Goal: Task Accomplishment & Management: Use online tool/utility

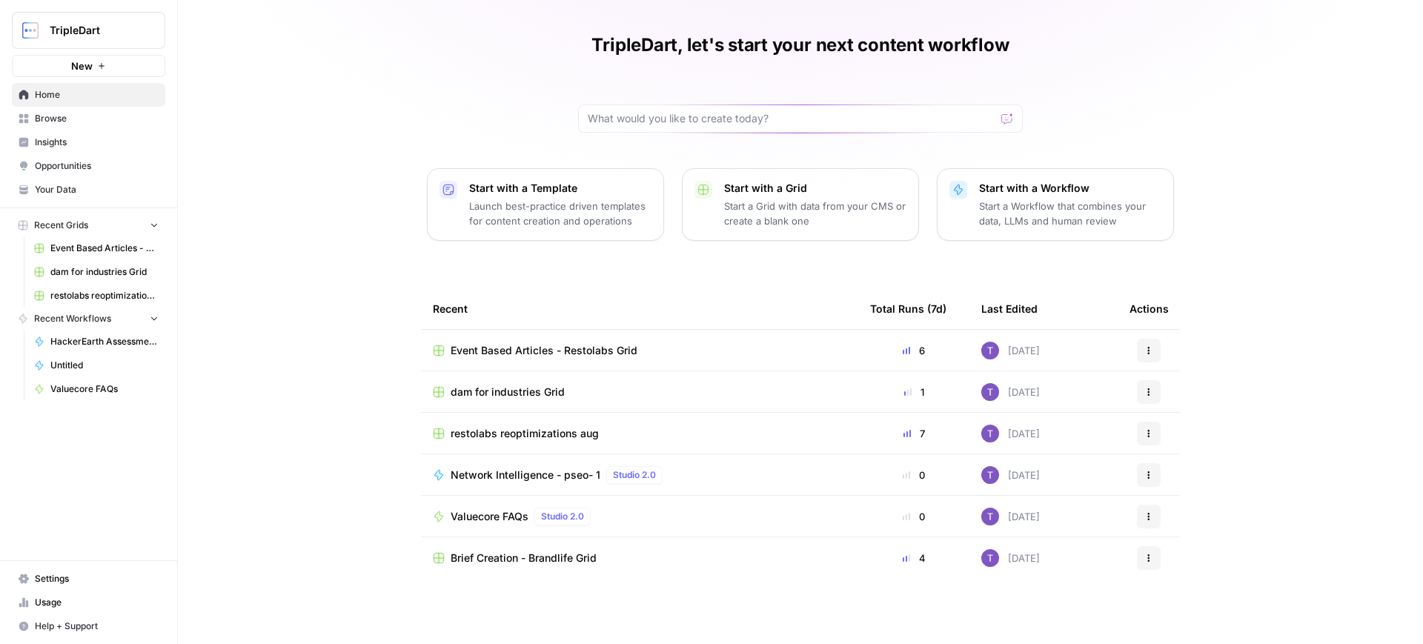
scroll to position [37, 0]
click at [511, 510] on span "Valuecore FAQs" at bounding box center [490, 517] width 78 height 15
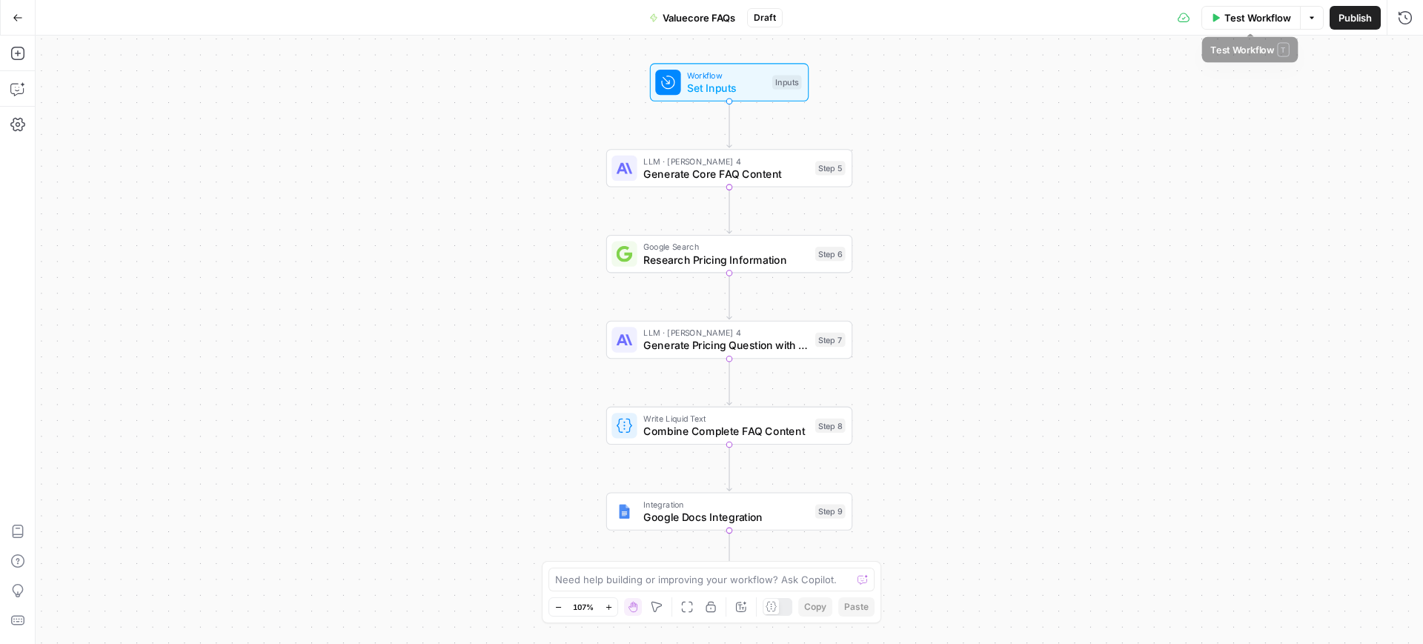
click at [1237, 26] on button "Test Workflow" at bounding box center [1251, 18] width 99 height 24
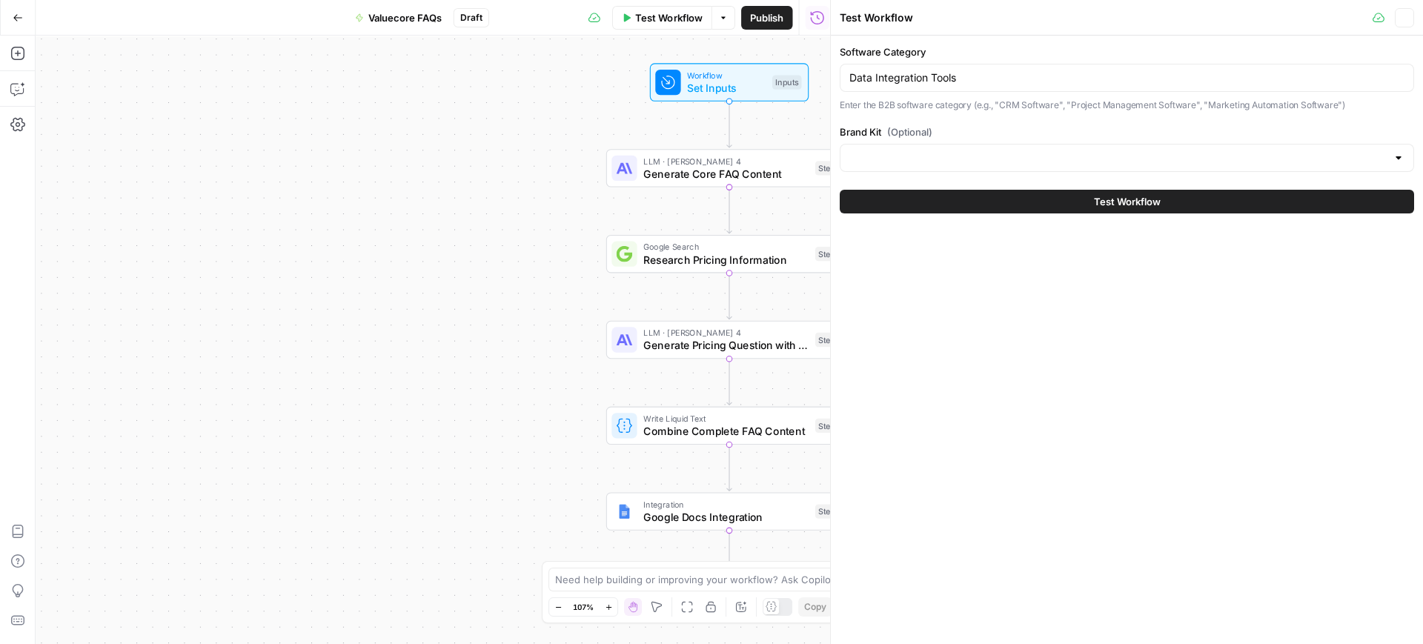
type input "ValueCore"
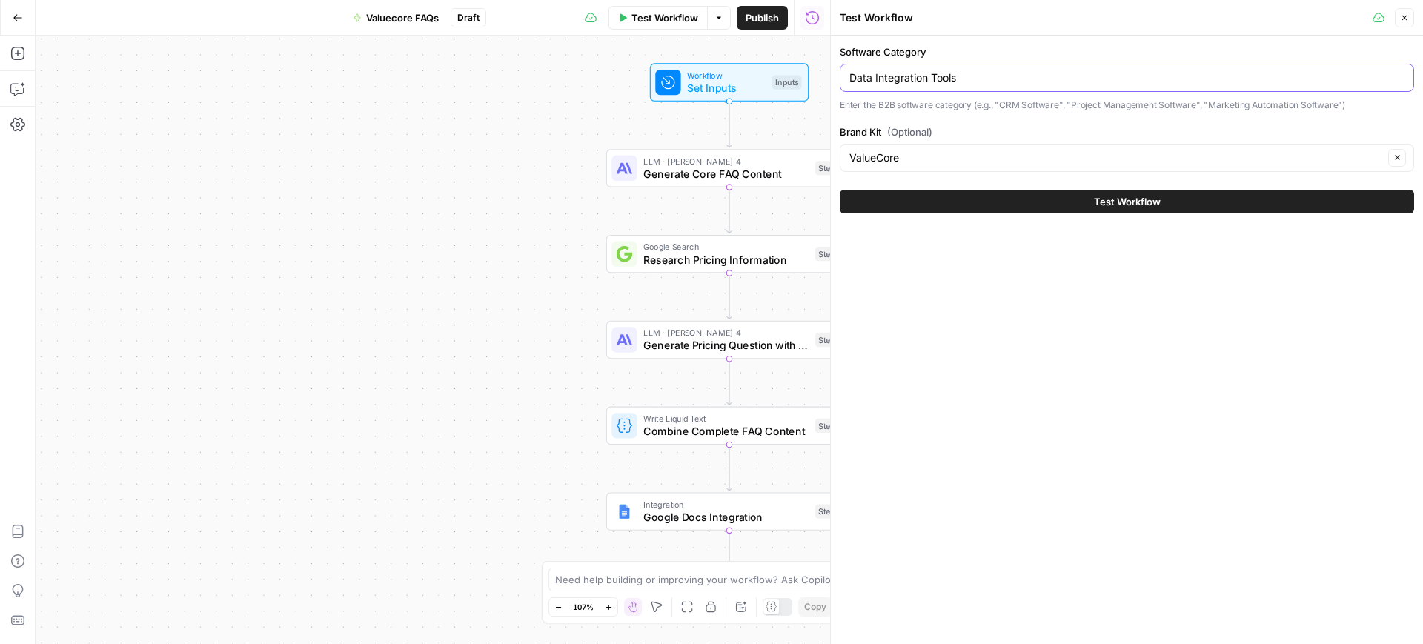
click at [1045, 79] on input "Data Integration Tools" at bounding box center [1127, 77] width 555 height 15
paste input "Asset Management Software"
type input "Asset Management Software"
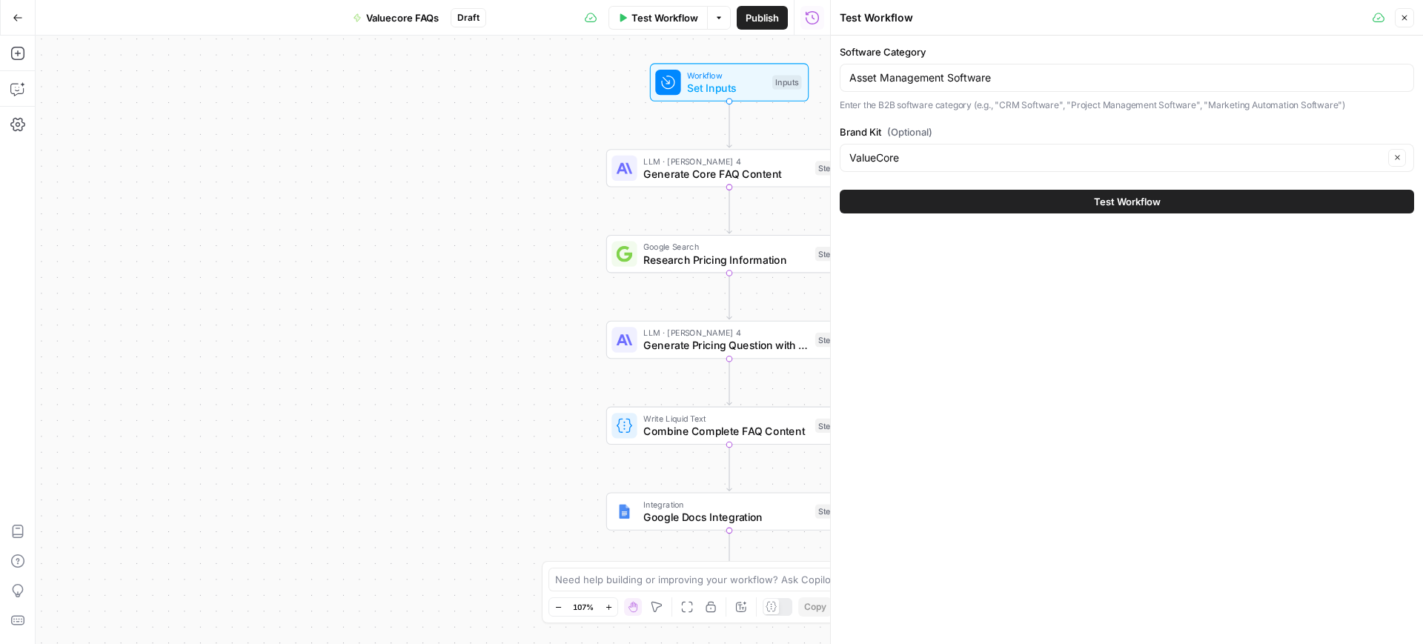
click at [1055, 191] on button "Test Workflow" at bounding box center [1127, 202] width 575 height 24
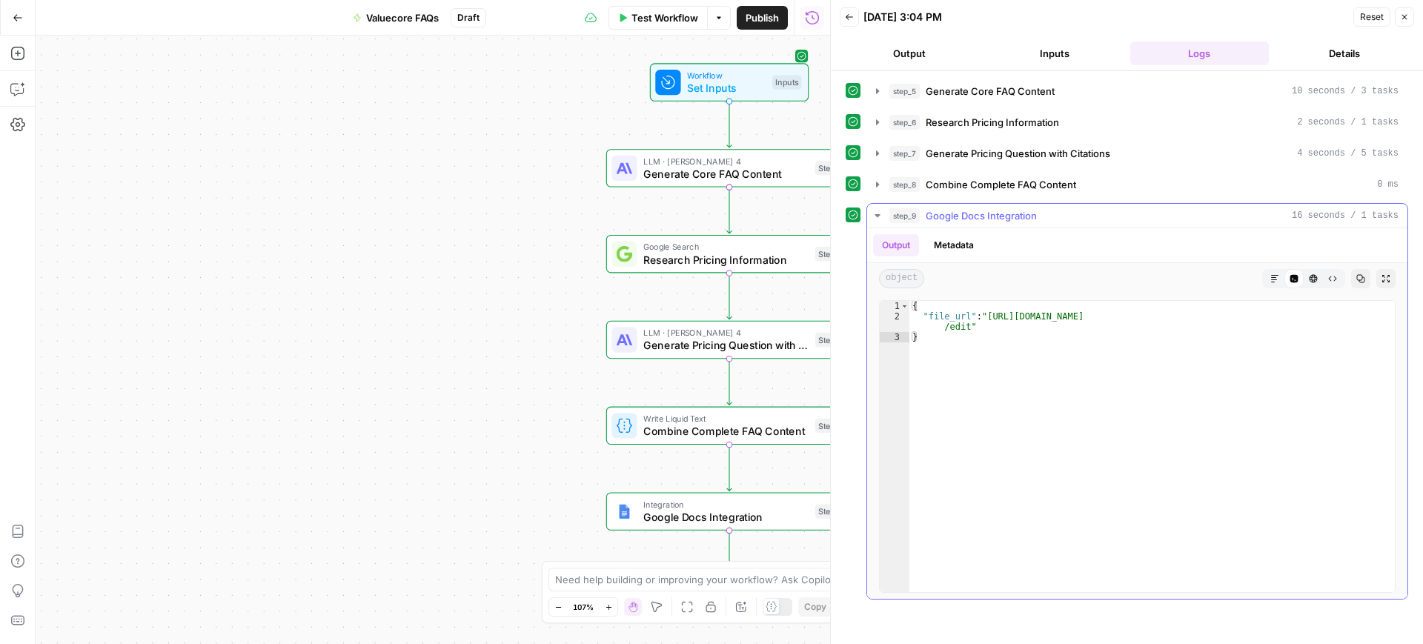
type textarea "**********"
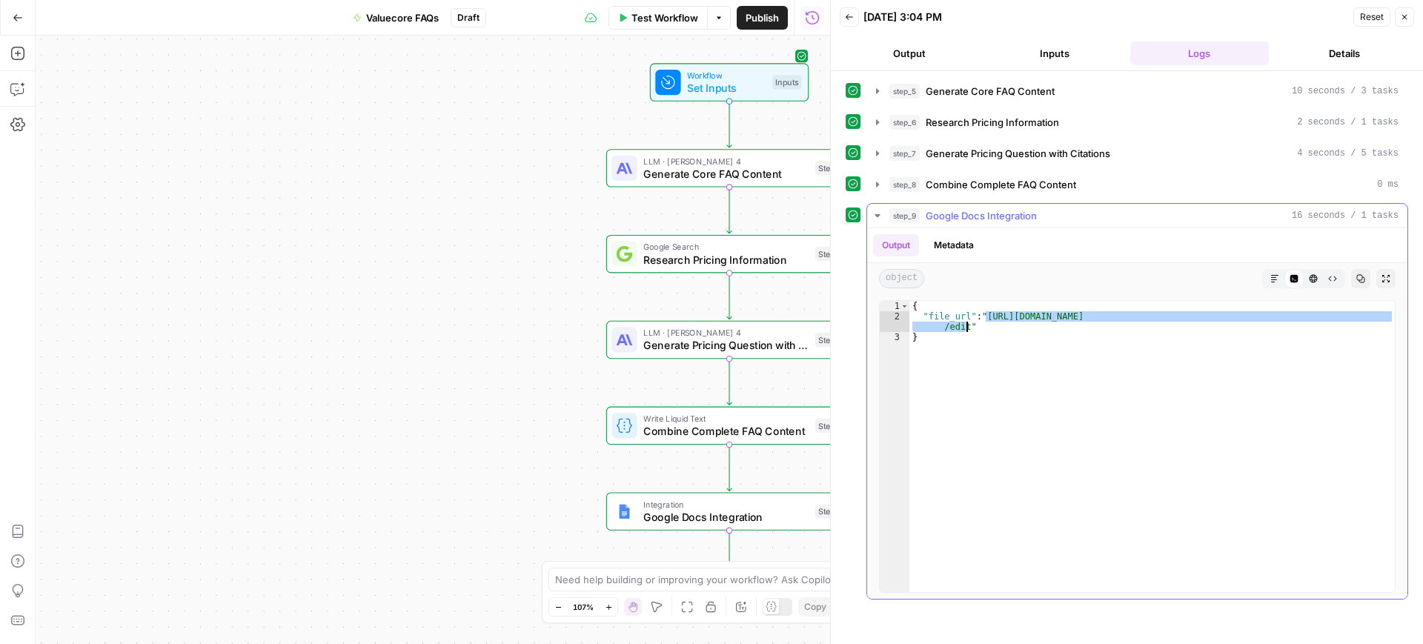
drag, startPoint x: 985, startPoint y: 314, endPoint x: 968, endPoint y: 325, distance: 20.8
click at [968, 325] on div "{ "file_url" : "[URL][DOMAIN_NAME] /edit" }" at bounding box center [1153, 457] width 486 height 312
click at [667, 14] on span "Test Workflow" at bounding box center [665, 17] width 67 height 15
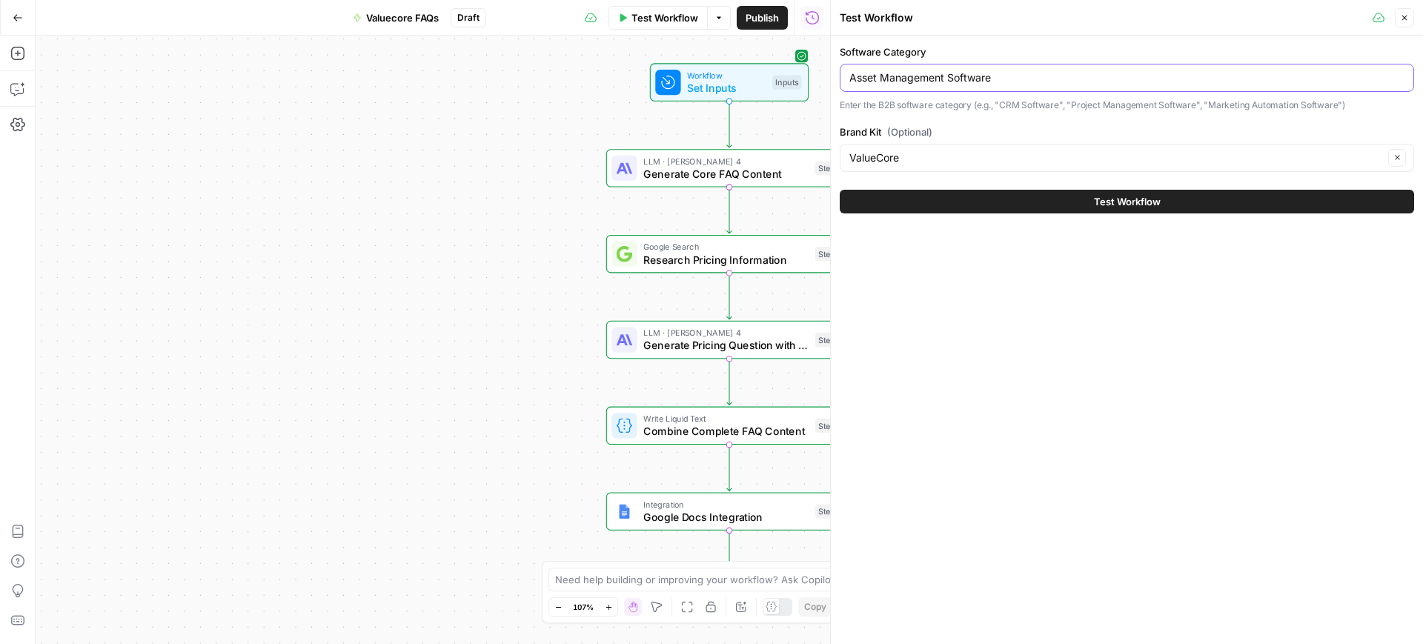
click at [920, 81] on input "Asset Management Software" at bounding box center [1127, 77] width 555 height 15
paste input "Customer Data Platforms (CDP)"
type input "Customer Data Platforms (CDP)"
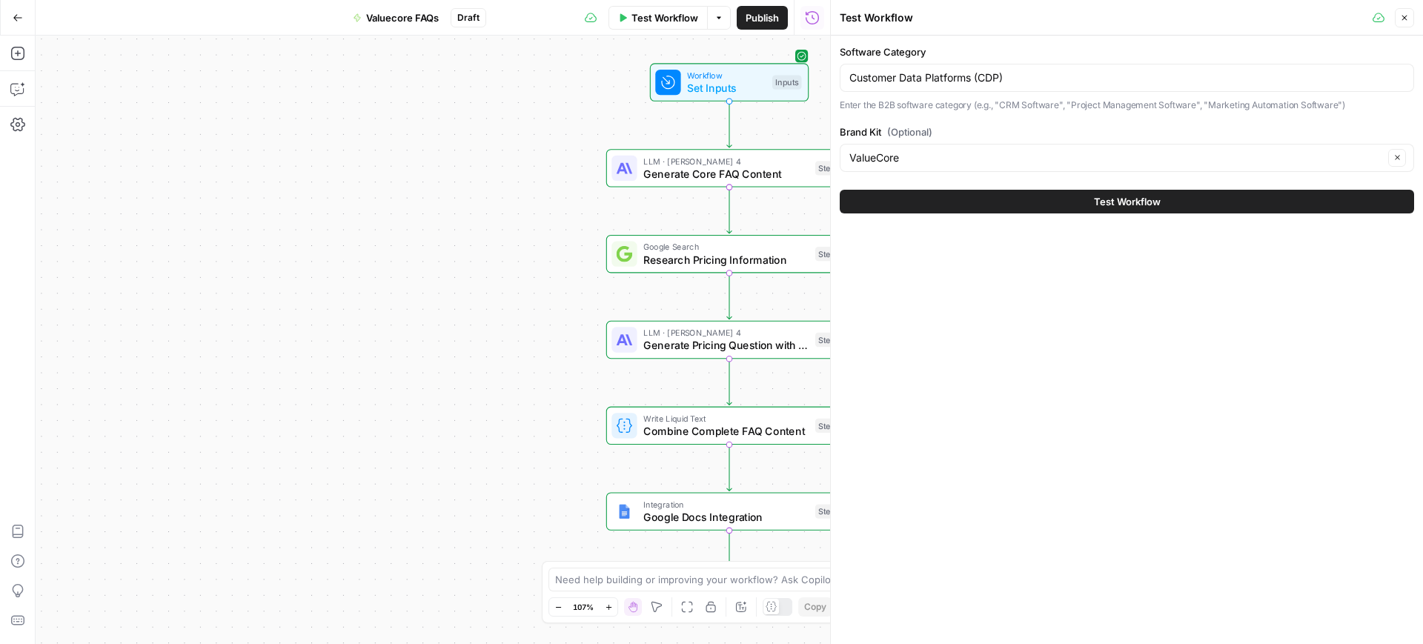
click at [1026, 202] on button "Test Workflow" at bounding box center [1127, 202] width 575 height 24
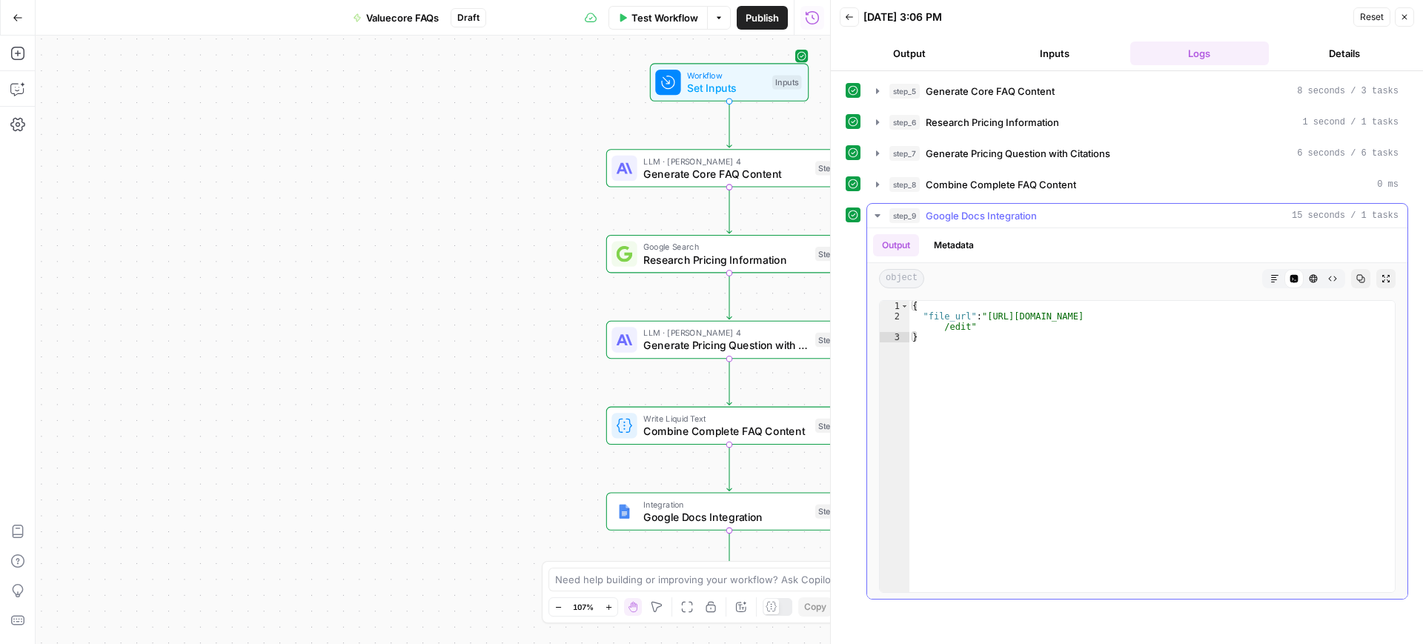
type textarea "**********"
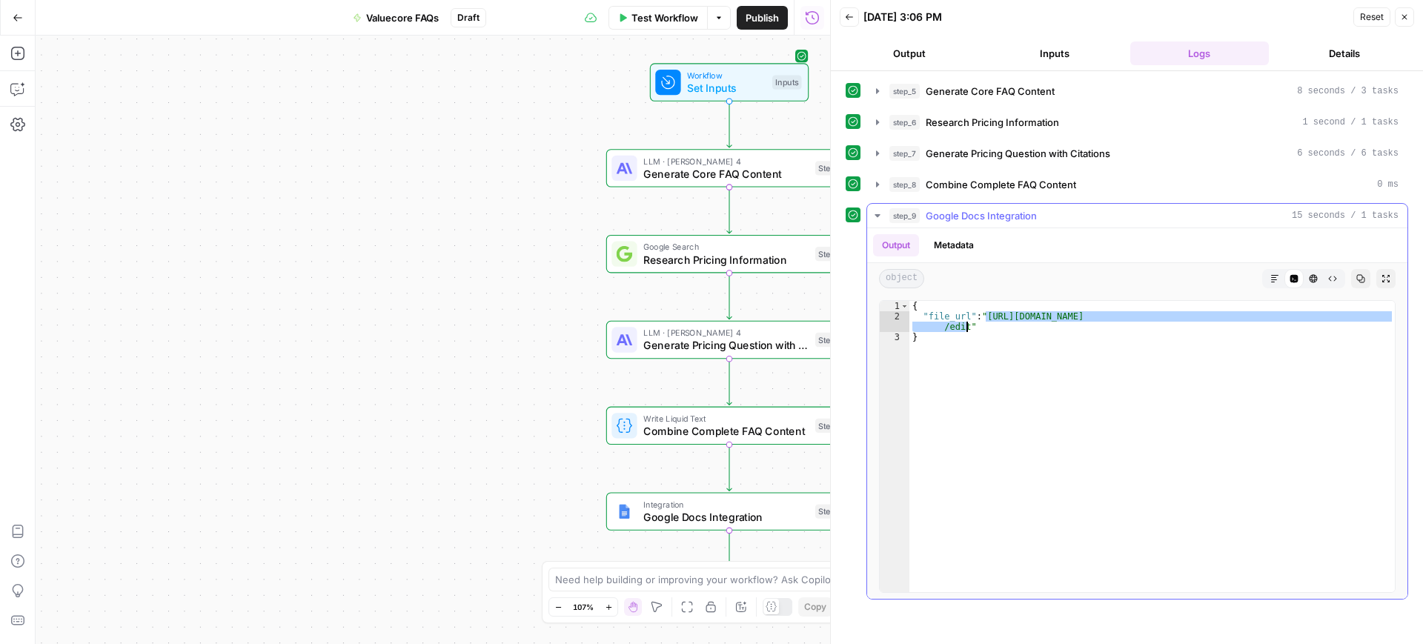
drag, startPoint x: 984, startPoint y: 315, endPoint x: 965, endPoint y: 330, distance: 24.3
click at [965, 330] on div "{ "file_url" : "[URL][DOMAIN_NAME] /edit" }" at bounding box center [1153, 457] width 486 height 312
click at [652, 11] on span "Test Workflow" at bounding box center [665, 17] width 67 height 15
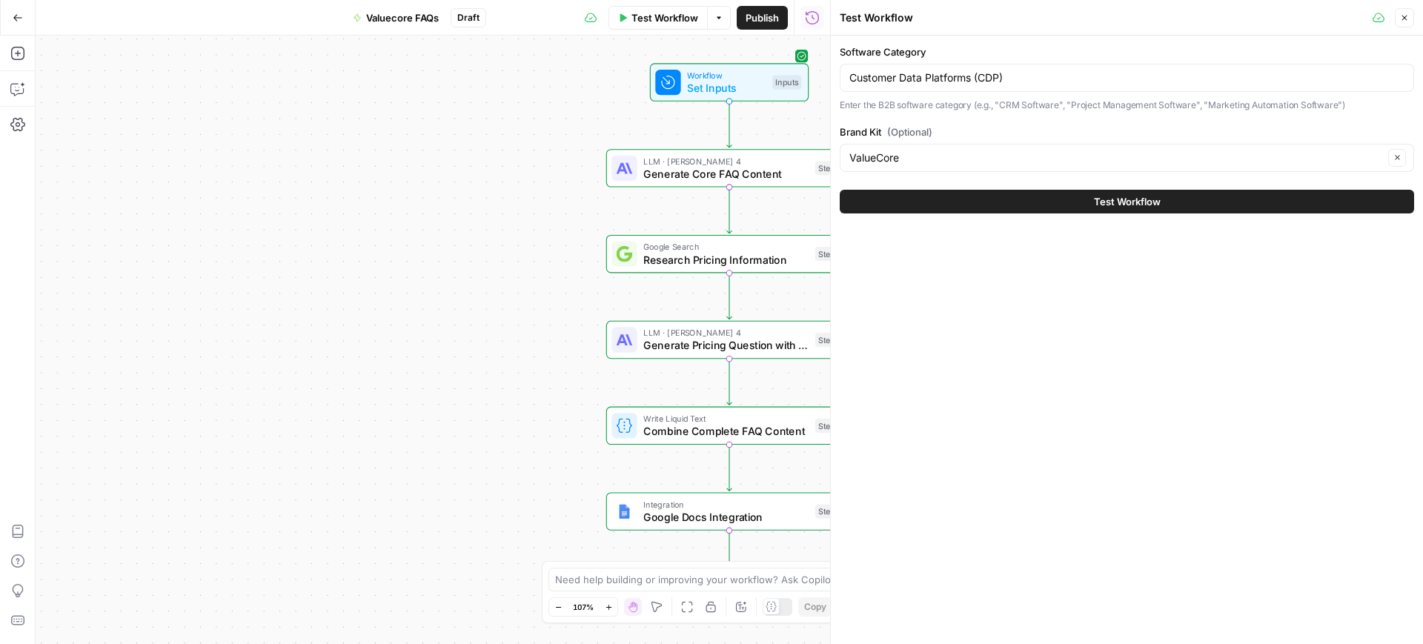
click at [1022, 85] on div "Customer Data Platforms (CDP)" at bounding box center [1127, 78] width 575 height 28
click at [985, 77] on input "Customer Data Platforms (CDP)" at bounding box center [1127, 77] width 555 height 15
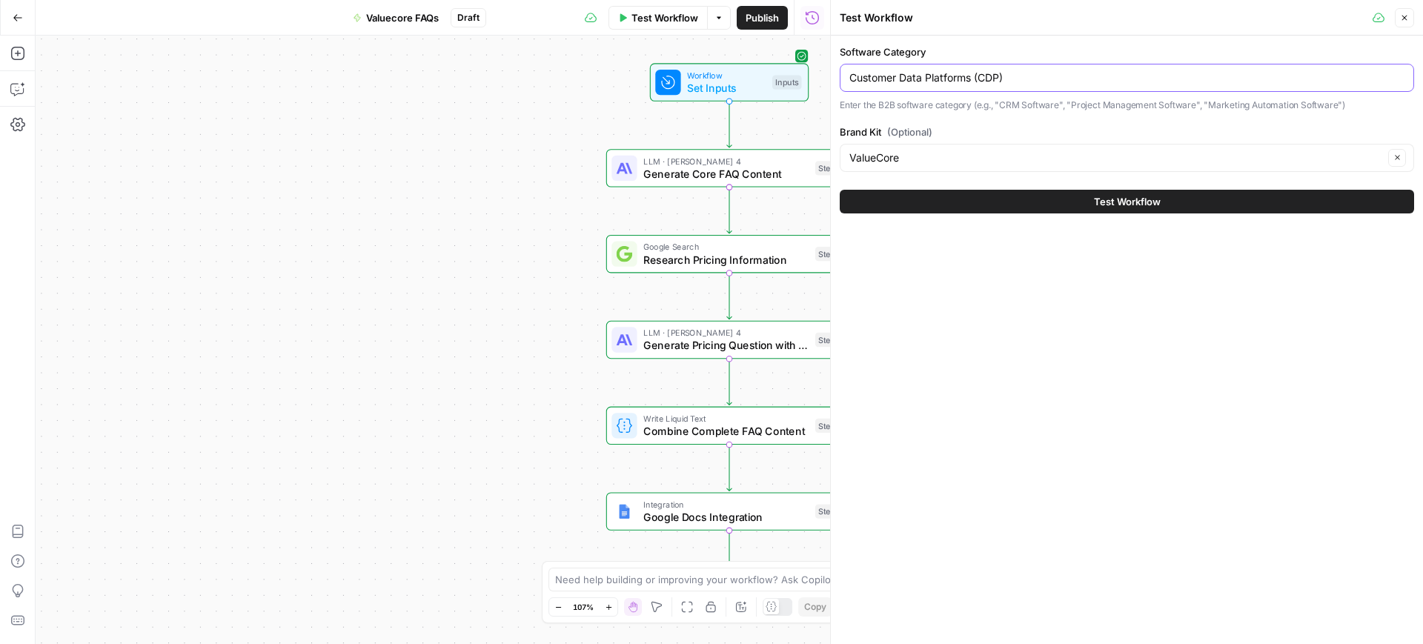
click at [985, 77] on input "Customer Data Platforms (CDP)" at bounding box center [1127, 77] width 555 height 15
paste input "onversational Intelligence Software"
type input "Conversational Intelligence Software"
click at [1045, 200] on button "Test Workflow" at bounding box center [1127, 202] width 575 height 24
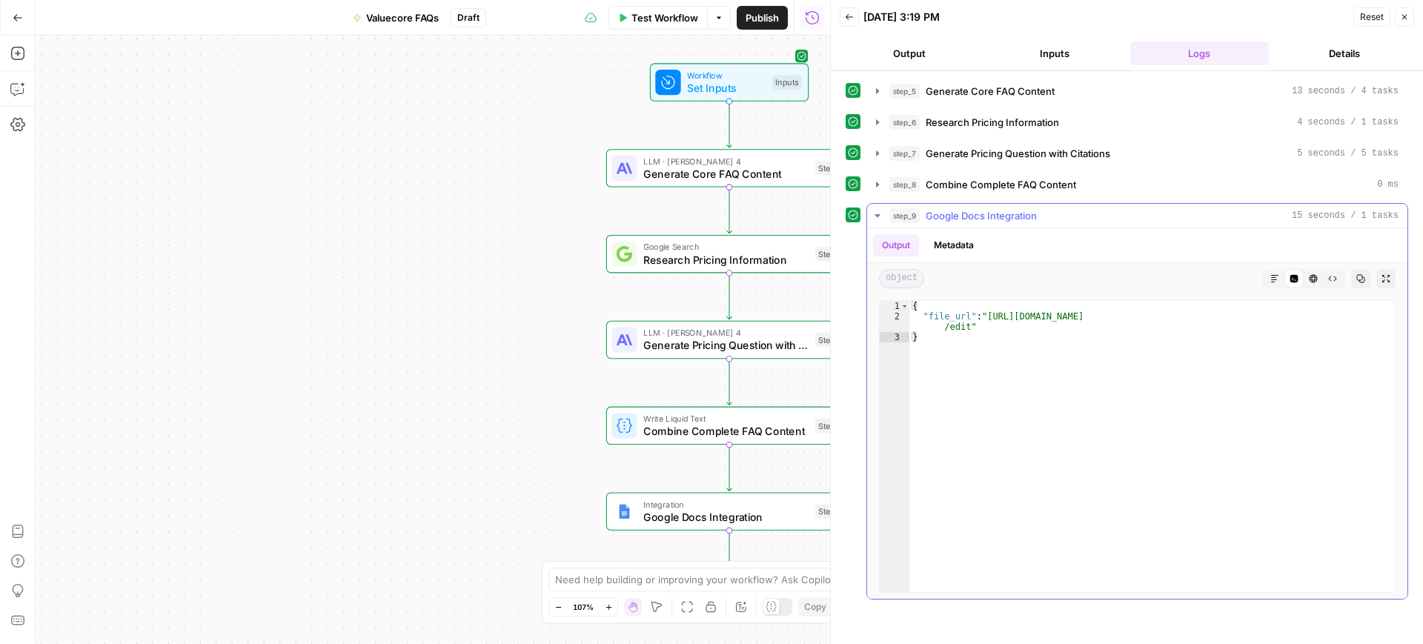
type textarea "**********"
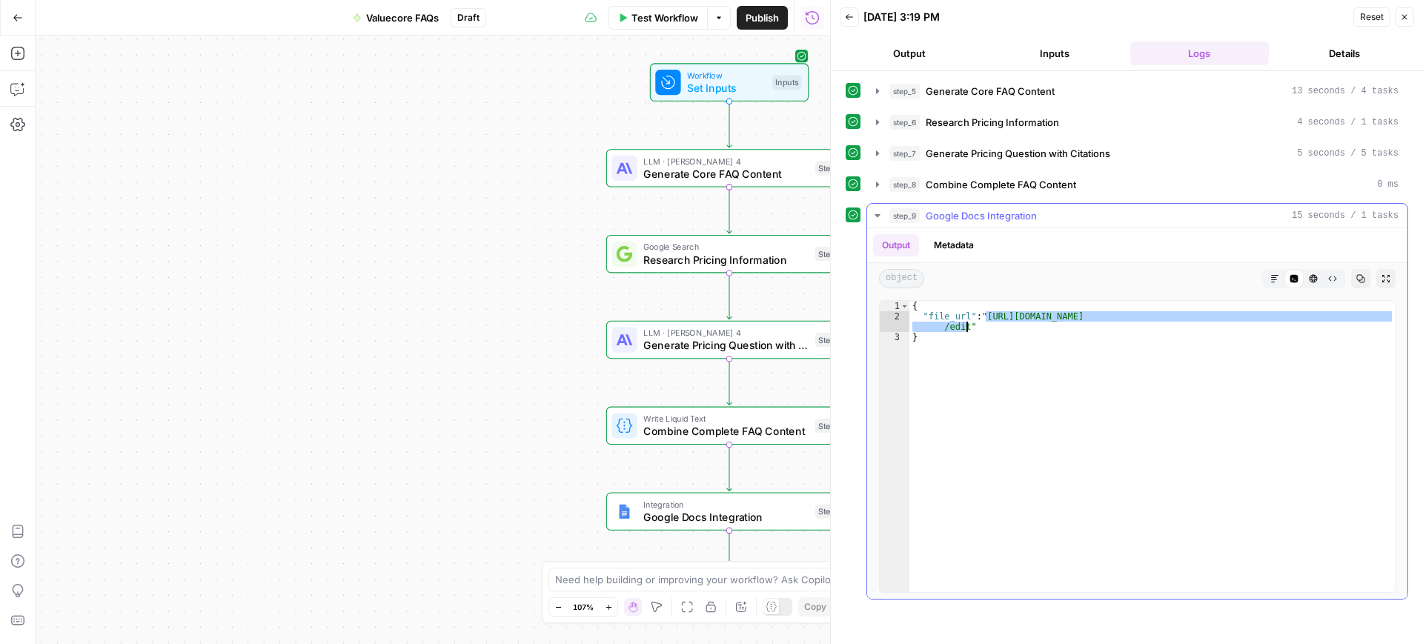
drag, startPoint x: 985, startPoint y: 317, endPoint x: 967, endPoint y: 331, distance: 22.8
click at [967, 331] on div "{ "file_url" : "[URL][DOMAIN_NAME] /edit" }" at bounding box center [1153, 457] width 486 height 312
click at [648, 22] on span "Test Workflow" at bounding box center [665, 17] width 67 height 15
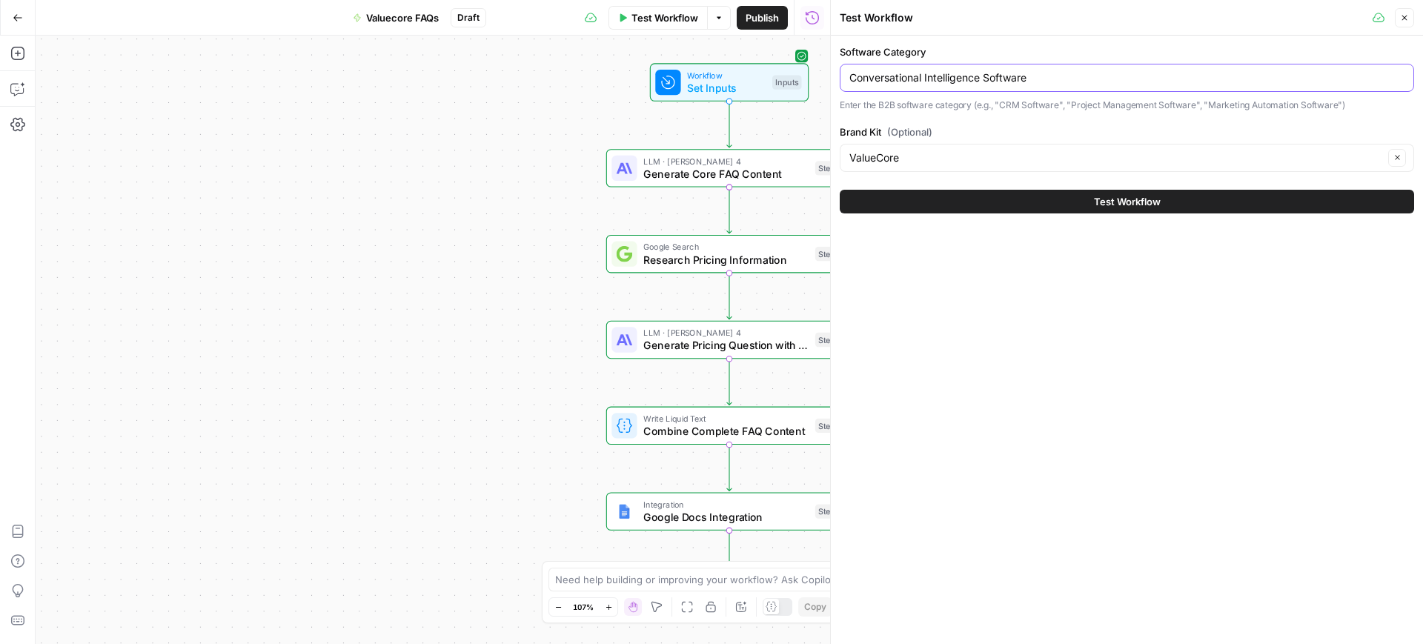
click at [970, 83] on input "Conversational Intelligence Software" at bounding box center [1127, 77] width 555 height 15
paste input "Field Sales"
type input "Field Sales Software"
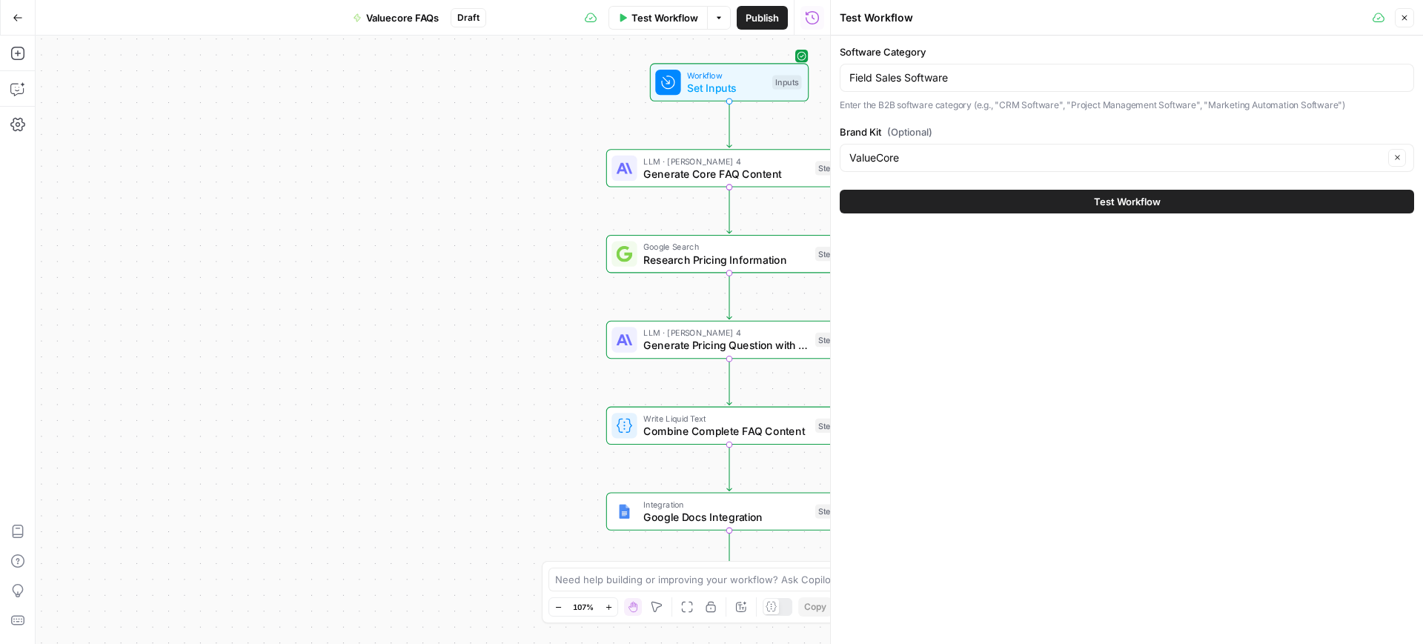
click at [1008, 191] on button "Test Workflow" at bounding box center [1127, 202] width 575 height 24
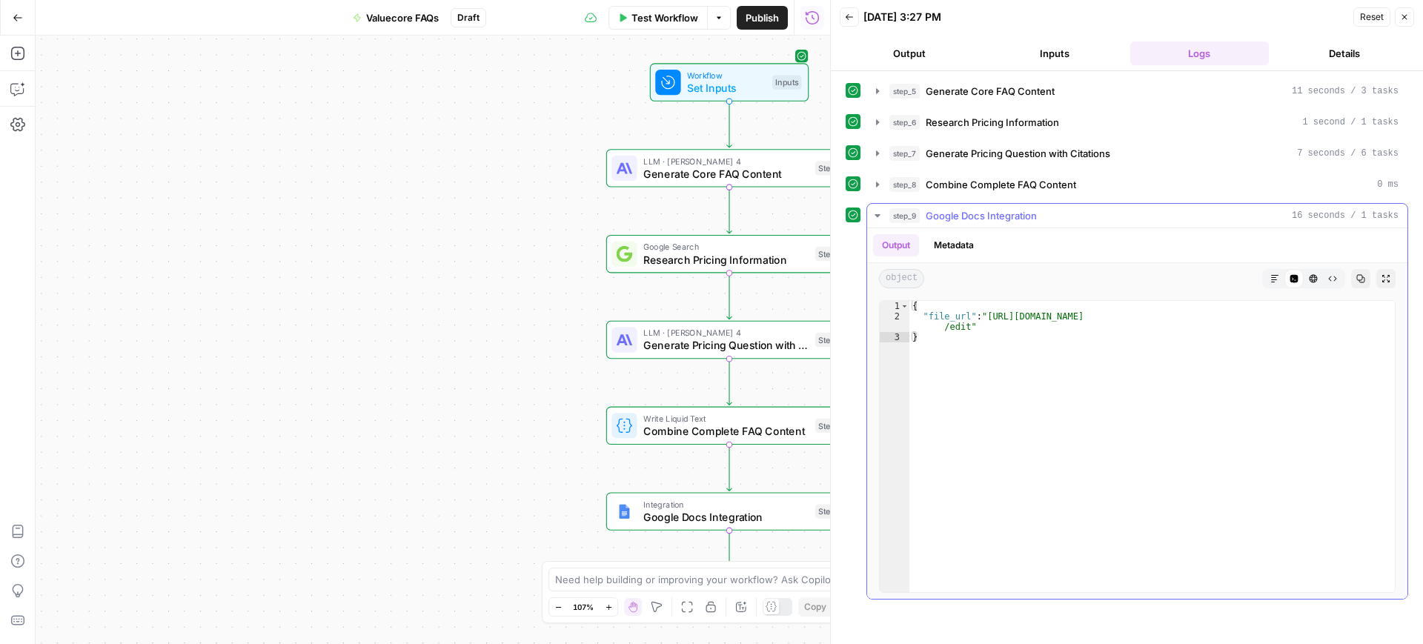
type textarea "**********"
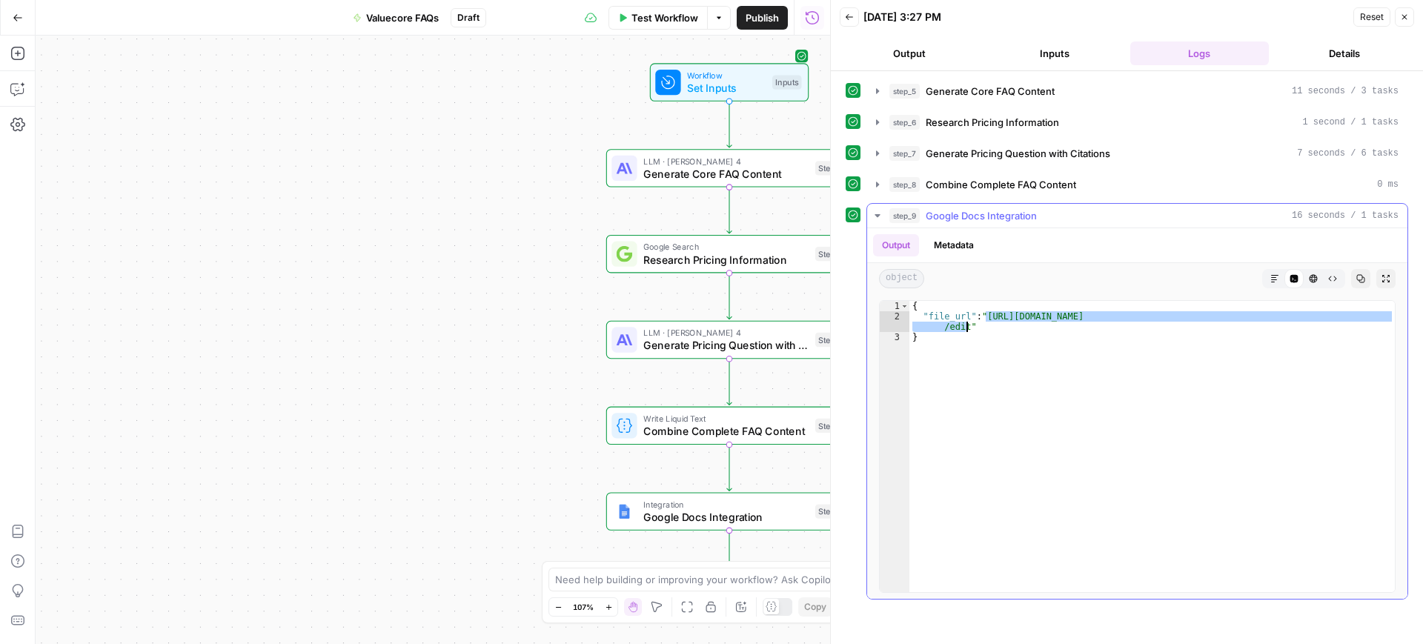
drag, startPoint x: 984, startPoint y: 314, endPoint x: 965, endPoint y: 327, distance: 22.4
click at [965, 327] on div "{ "file_url" : "[URL][DOMAIN_NAME] /edit" }" at bounding box center [1153, 457] width 486 height 312
click at [656, 13] on span "Test Workflow" at bounding box center [665, 17] width 67 height 15
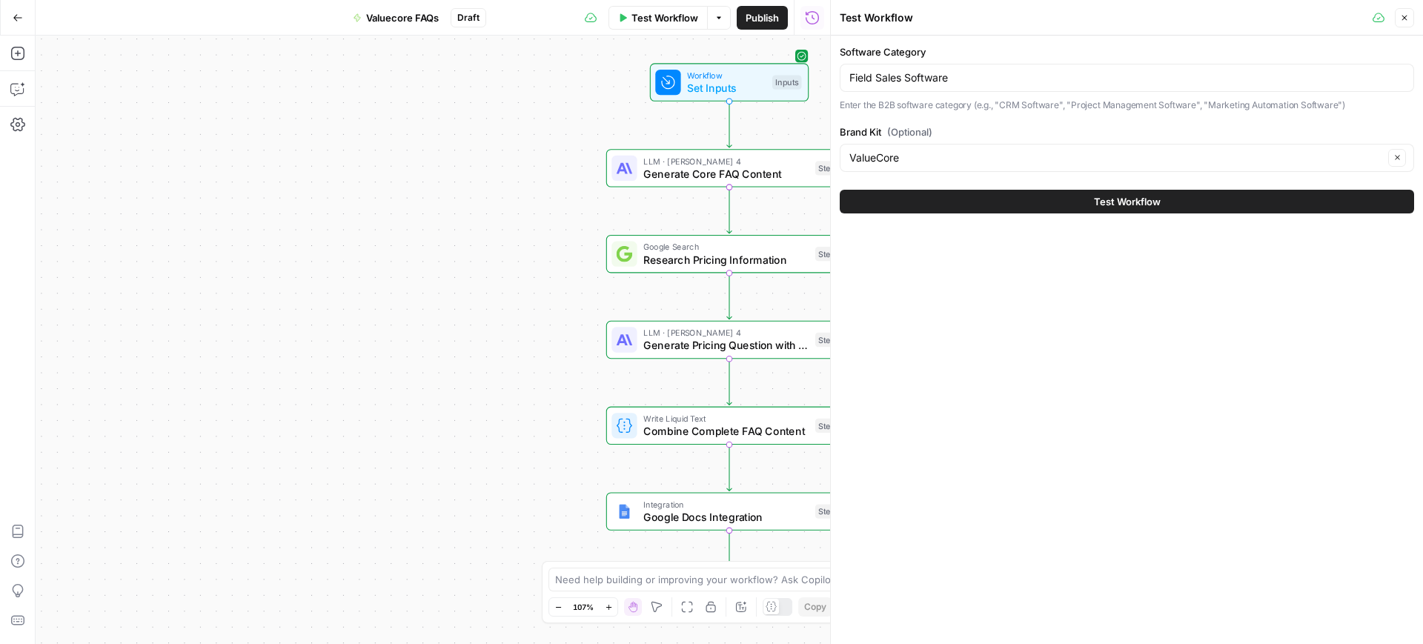
click at [939, 67] on div "Field Sales Software" at bounding box center [1127, 78] width 575 height 28
click at [930, 82] on input "Field Sales Software" at bounding box center [1127, 77] width 555 height 15
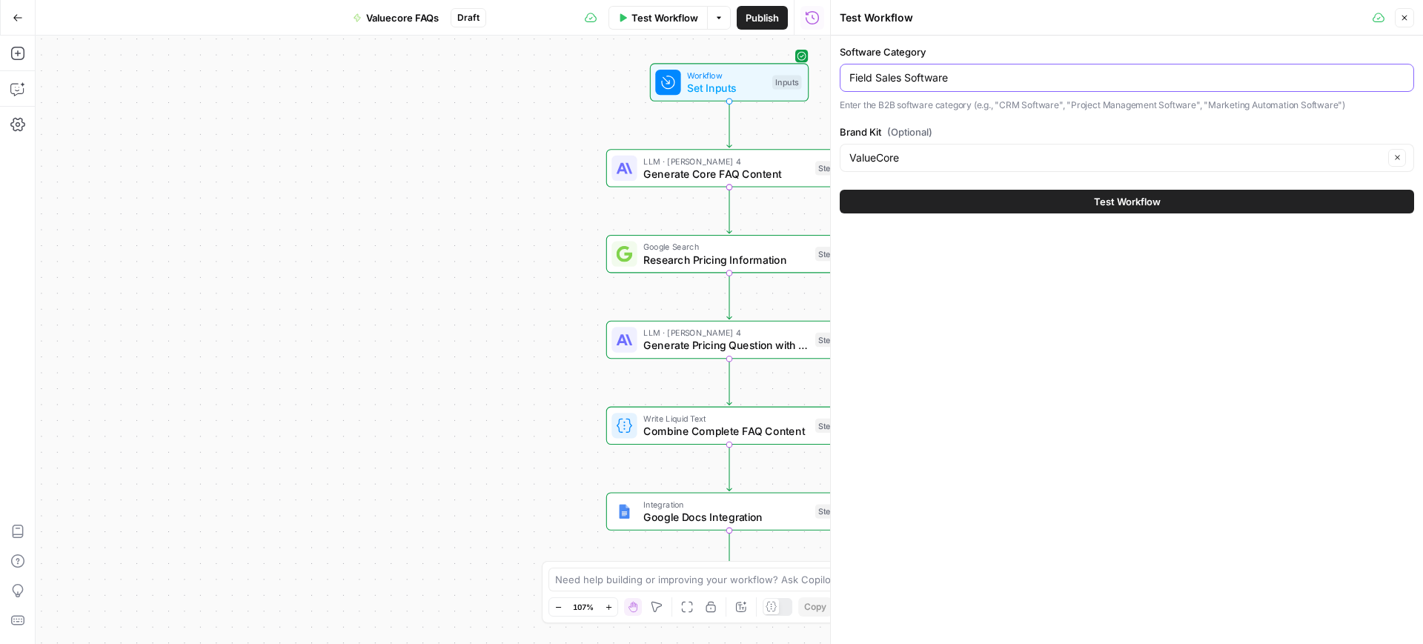
click at [930, 82] on input "Field Sales Software" at bounding box center [1127, 77] width 555 height 15
paste input "Lead Generation Companies"
type input "Lead Generation Companies"
click at [840, 190] on button "Test Workflow" at bounding box center [1127, 202] width 575 height 24
click at [935, 202] on button "Test Workflow" at bounding box center [1127, 202] width 575 height 24
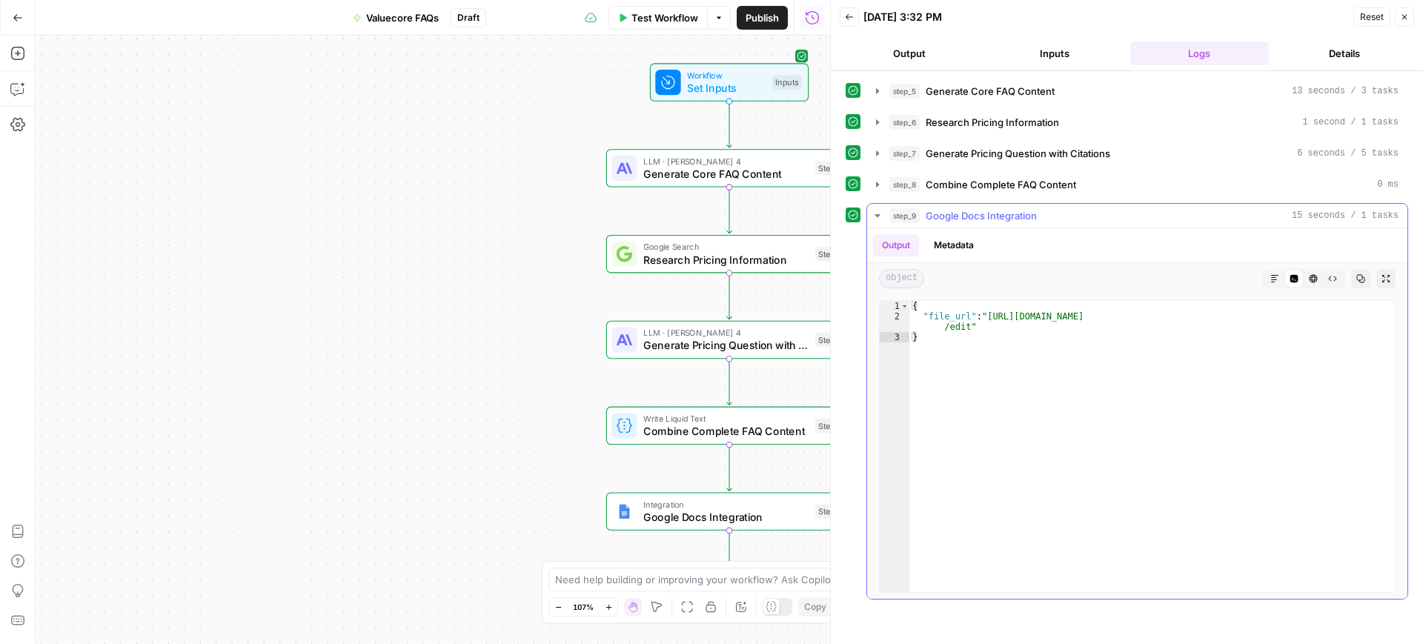
type textarea "**********"
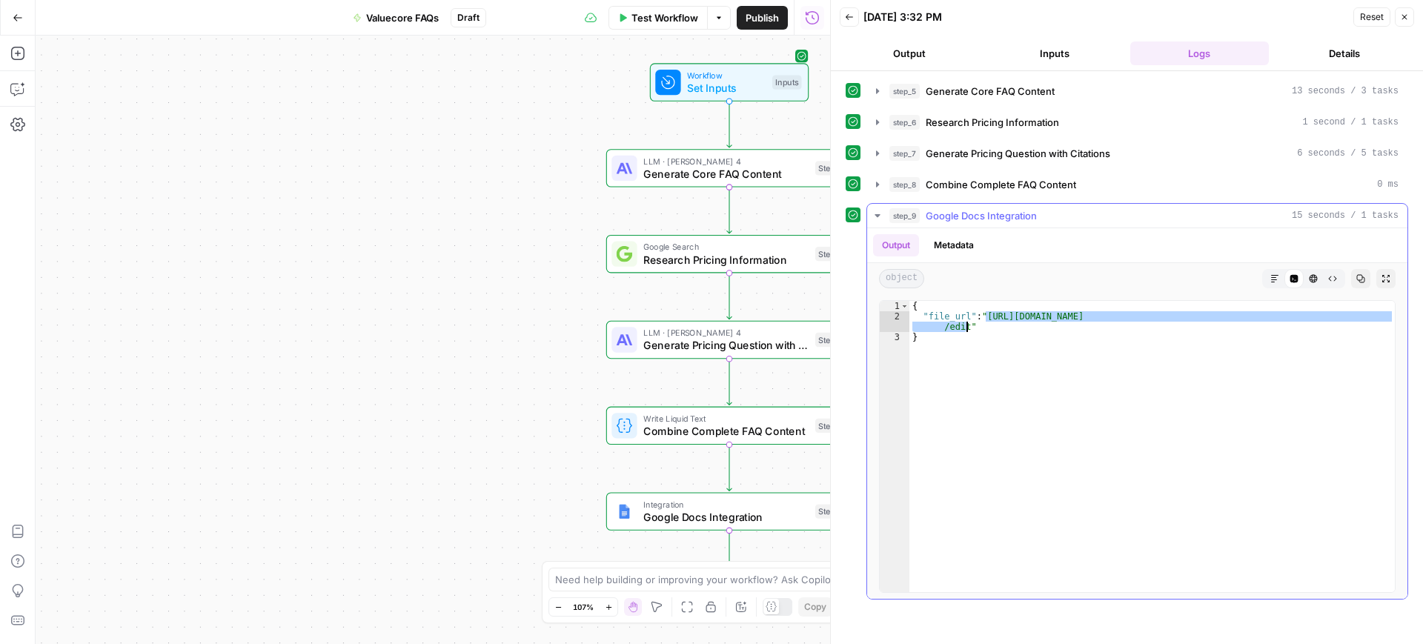
drag, startPoint x: 987, startPoint y: 313, endPoint x: 967, endPoint y: 327, distance: 24.5
click at [967, 327] on div "{ "file_url" : "[URL][DOMAIN_NAME] /edit" }" at bounding box center [1153, 457] width 486 height 312
click at [678, 25] on button "Test Workflow" at bounding box center [658, 18] width 99 height 24
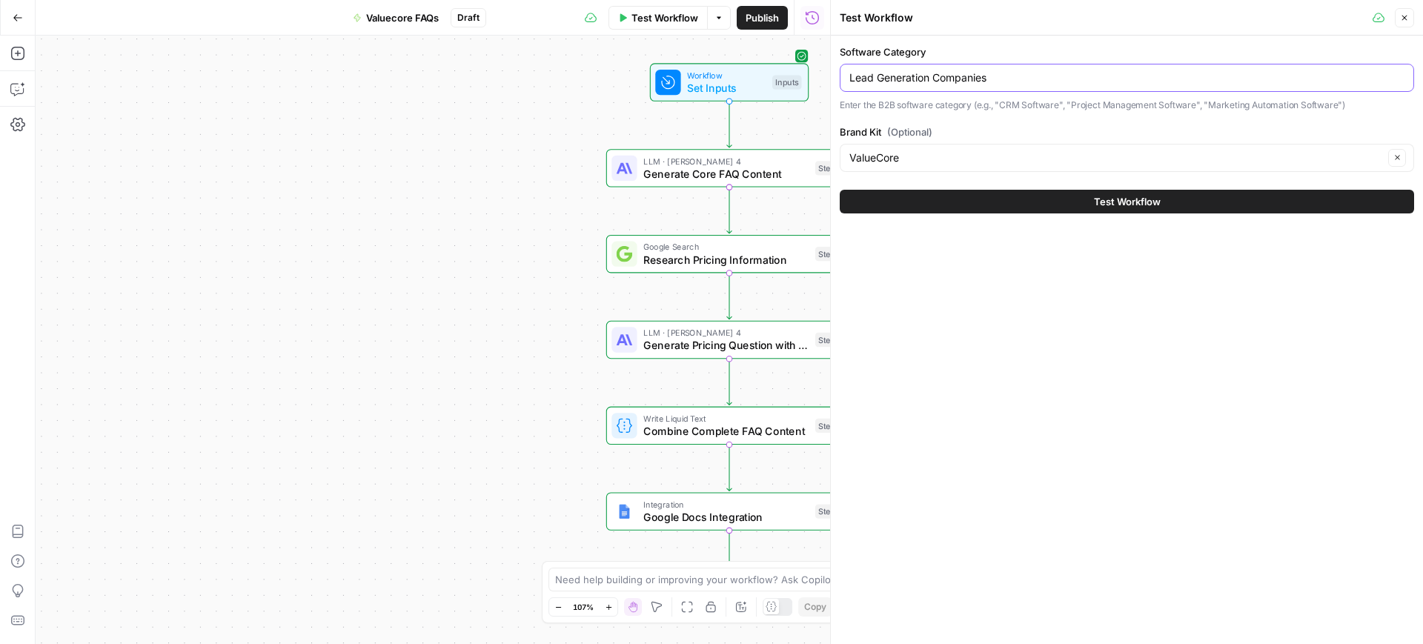
click at [962, 79] on input "Lead Generation Companies" at bounding box center [1127, 77] width 555 height 15
paste input "Solution Consulting Provider"
type input "Solution Consulting Providers"
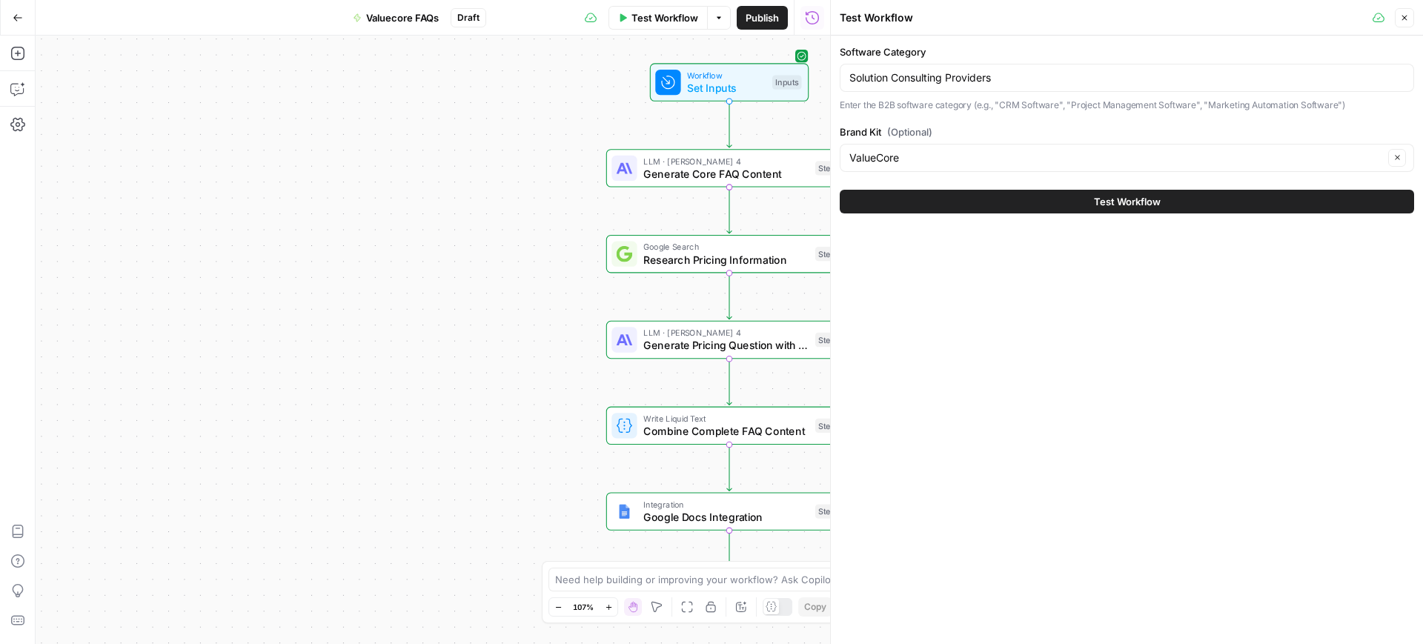
click at [991, 193] on button "Test Workflow" at bounding box center [1127, 202] width 575 height 24
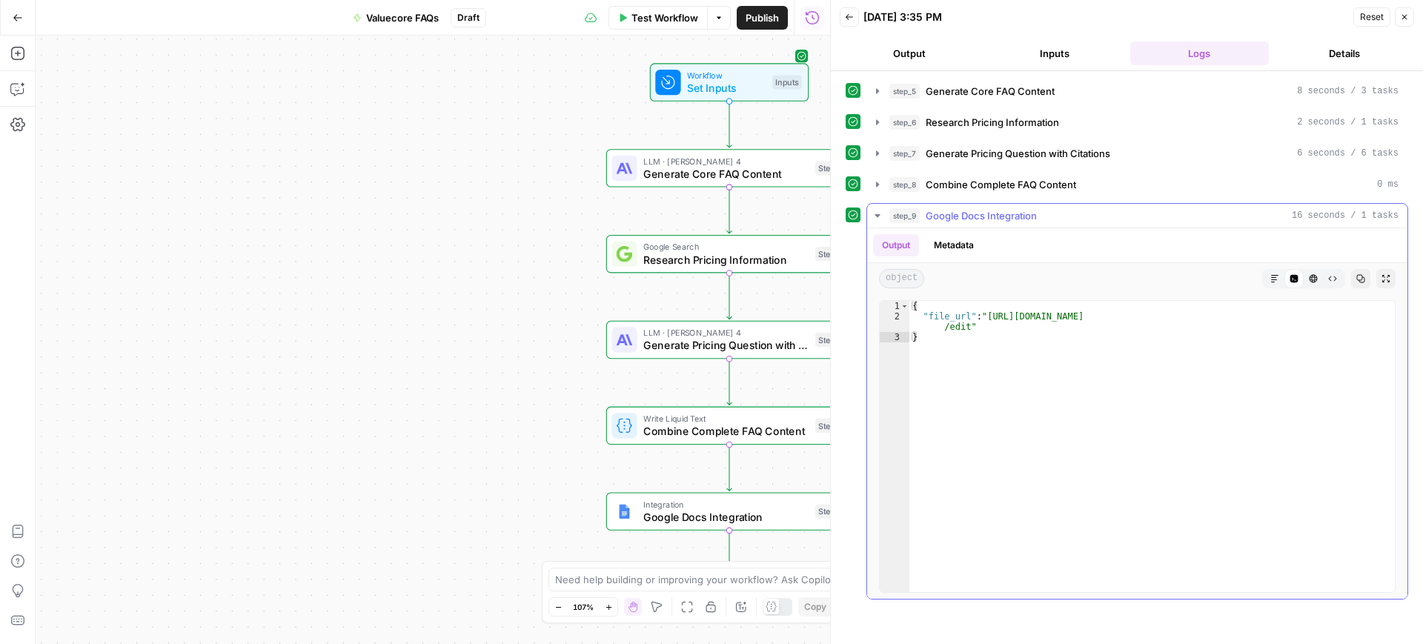
type textarea "**********"
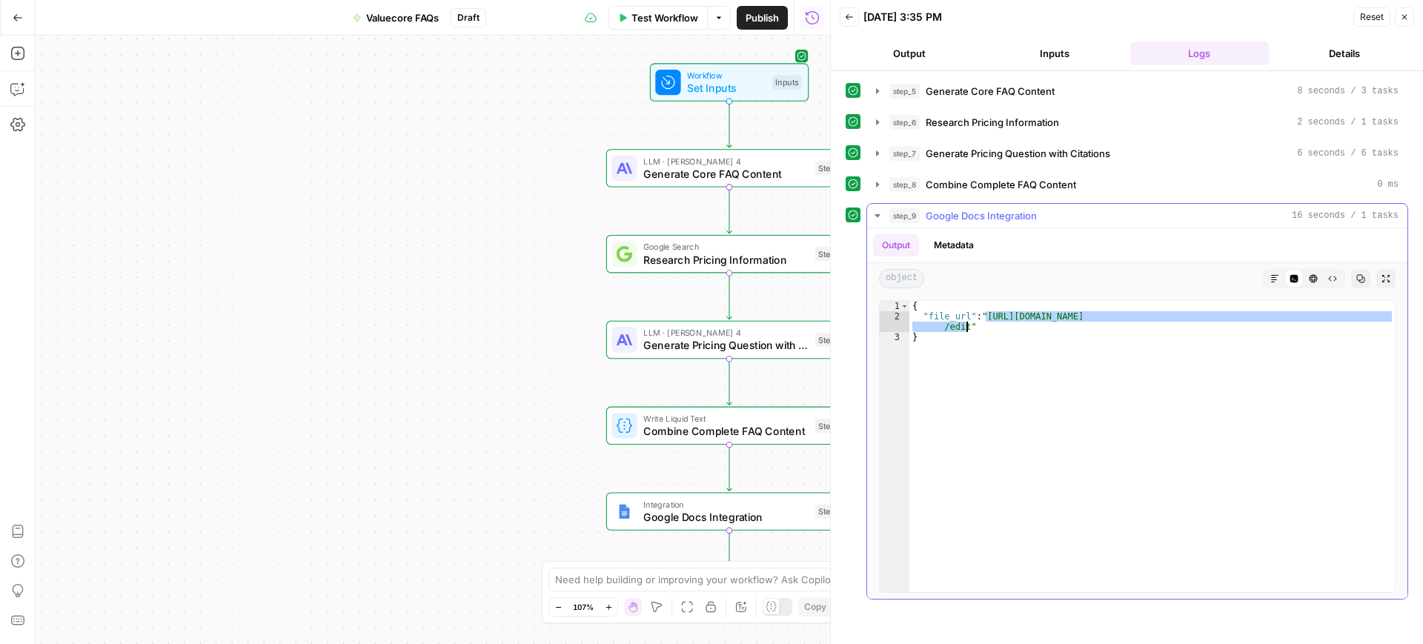
drag, startPoint x: 984, startPoint y: 315, endPoint x: 965, endPoint y: 326, distance: 22.3
click at [965, 326] on div "{ "file_url" : "[URL][DOMAIN_NAME] /edit" }" at bounding box center [1153, 457] width 486 height 312
